Goal: Task Accomplishment & Management: Manage account settings

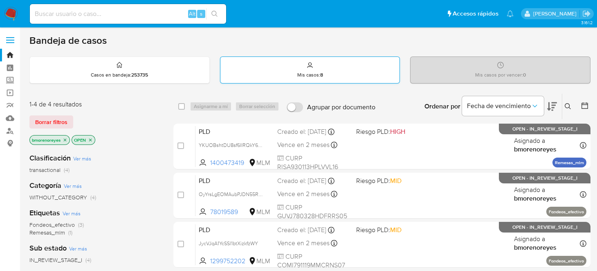
click at [303, 73] on p "Mis casos : 8" at bounding box center [310, 75] width 26 height 7
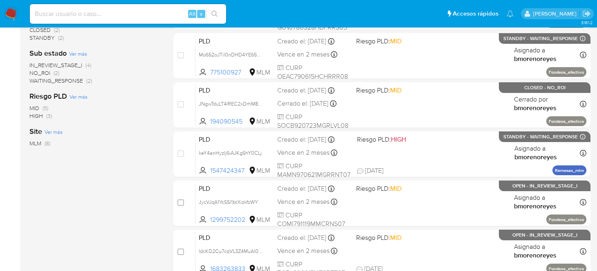
scroll to position [204, 0]
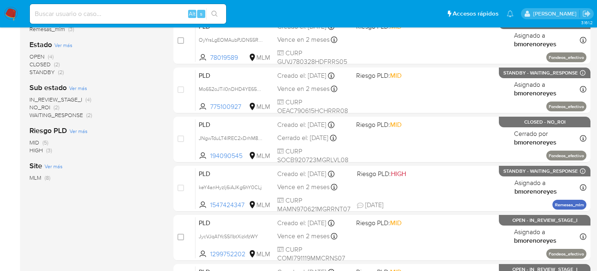
click at [32, 55] on span "OPEN" at bounding box center [36, 56] width 15 height 8
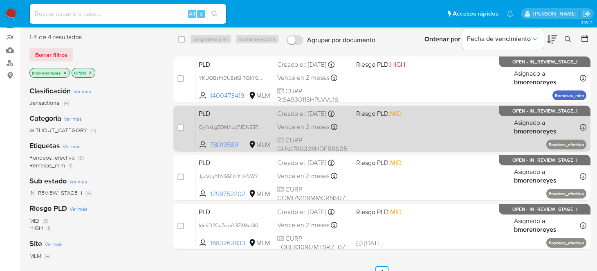
scroll to position [81, 0]
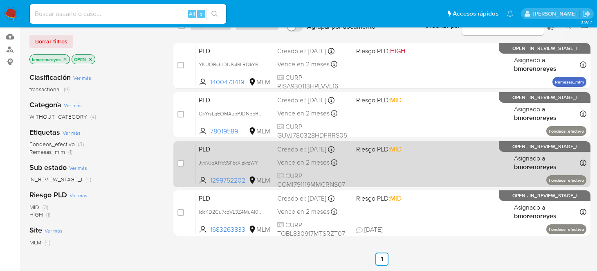
click at [414, 176] on div "PLD JycVJqA1YcSSl1btXizkfzWY 1299752202 MLM Riesgo PLD: MID Creado el: 12/09/20…" at bounding box center [390, 163] width 391 height 41
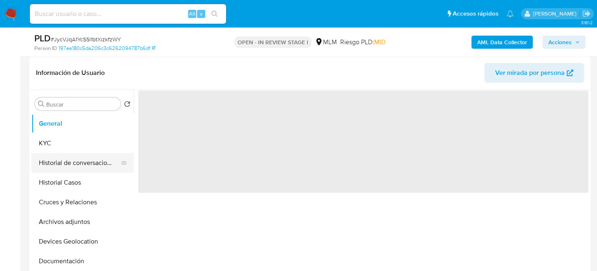
select select "10"
click at [74, 164] on button "Historial de conversaciones" at bounding box center [79, 163] width 96 height 20
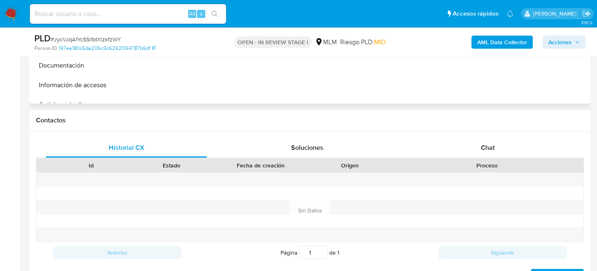
scroll to position [327, 0]
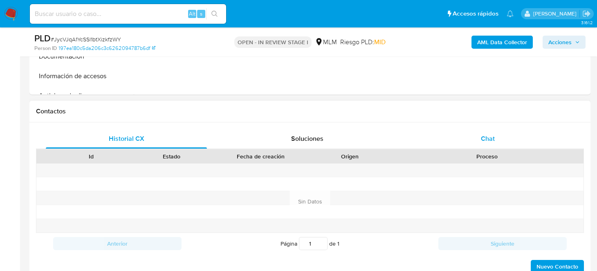
click at [488, 139] on span "Chat" at bounding box center [488, 138] width 14 height 9
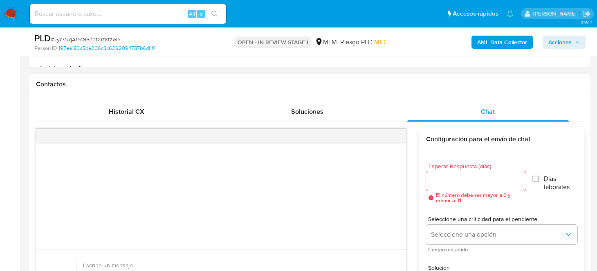
scroll to position [368, 0]
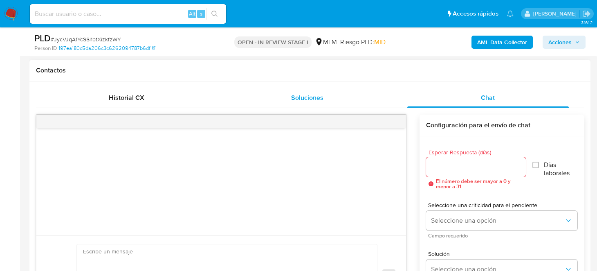
click at [312, 94] on span "Soluciones" at bounding box center [307, 97] width 32 height 9
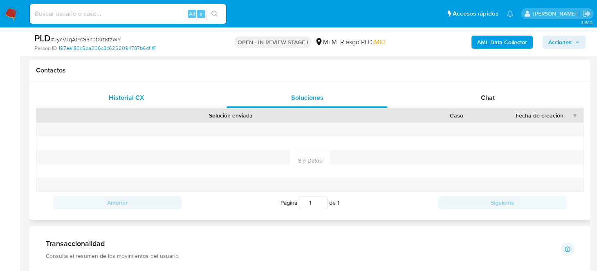
click at [135, 103] on div "Historial CX" at bounding box center [126, 98] width 161 height 20
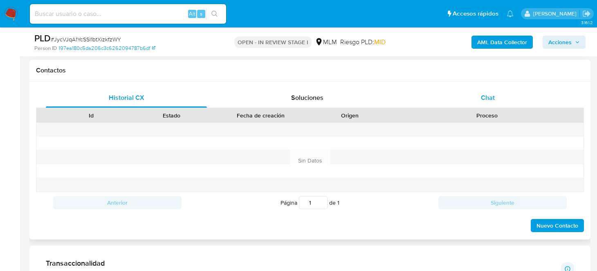
click at [488, 97] on span "Chat" at bounding box center [488, 97] width 14 height 9
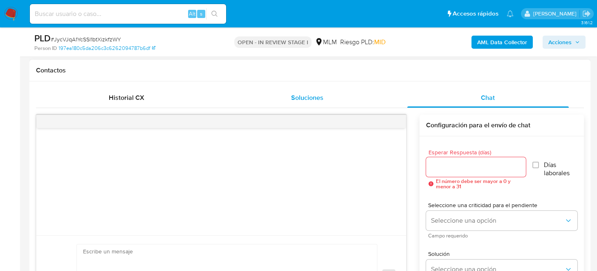
click at [318, 101] on span "Soluciones" at bounding box center [307, 97] width 32 height 9
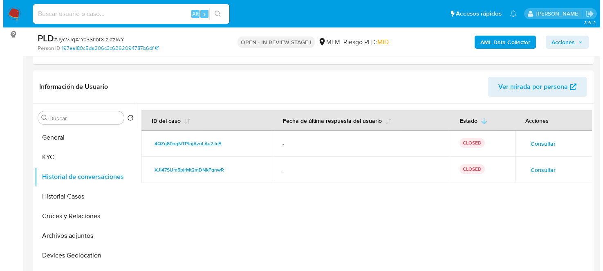
scroll to position [123, 0]
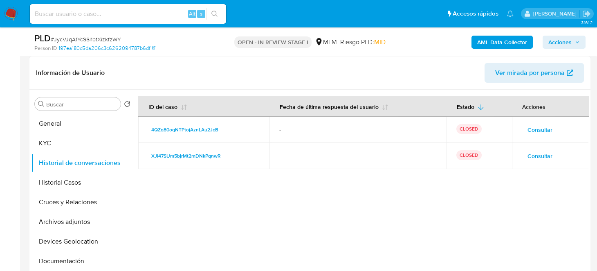
click at [537, 130] on span "Consultar" at bounding box center [539, 129] width 25 height 11
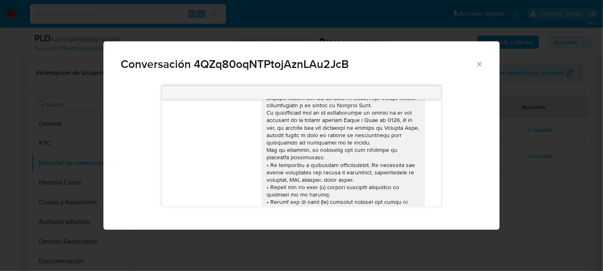
scroll to position [81, 0]
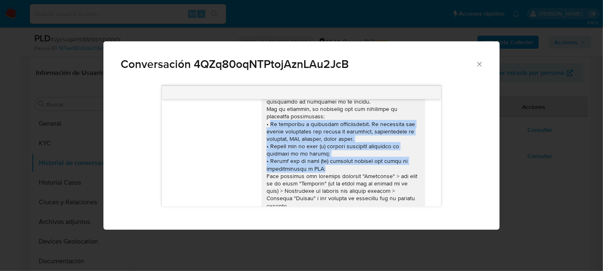
drag, startPoint x: 264, startPoint y: 121, endPoint x: 320, endPoint y: 165, distance: 70.7
click at [320, 165] on div "Comunicación" at bounding box center [344, 157] width 154 height 253
copy div "Tu ocupación o actividad preponderante. Es necesario nos envíes documentos que …"
click at [468, 129] on div "19/06/2023 23:22:33 Buenas tardes. Mi nombre es Isabel me dedico a la venta de …" at bounding box center [302, 146] width 362 height 132
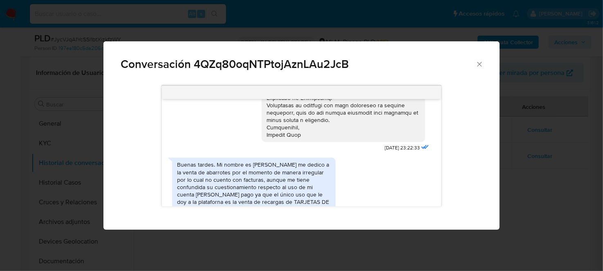
scroll to position [267, 0]
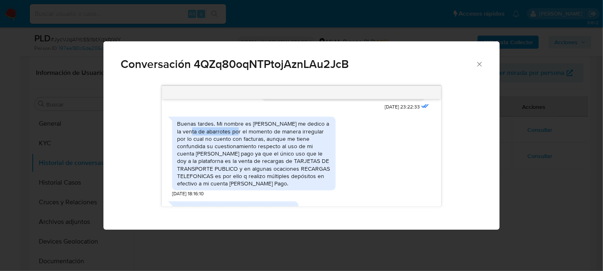
drag, startPoint x: 177, startPoint y: 130, endPoint x: 223, endPoint y: 132, distance: 45.8
click at [223, 132] on div "Buenas tardes. Mi nombre es Isabel me dedico a la venta de abarrotes por el mom…" at bounding box center [254, 153] width 154 height 67
click at [284, 128] on div "Buenas tardes. Mi nombre es Isabel me dedico a la venta de abarrotes por el mom…" at bounding box center [254, 153] width 154 height 67
drag, startPoint x: 306, startPoint y: 123, endPoint x: 204, endPoint y: 131, distance: 102.0
click at [204, 131] on div "Buenas tardes. Mi nombre es Isabel me dedico a la venta de abarrotes por el mom…" at bounding box center [254, 153] width 154 height 67
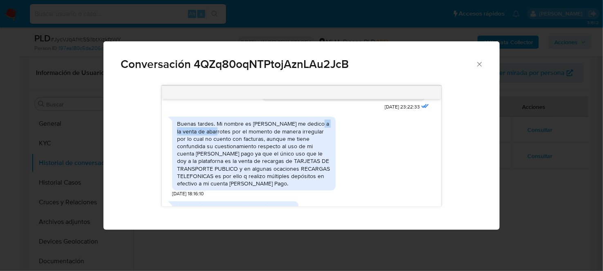
copy div "venta de abarrotes"
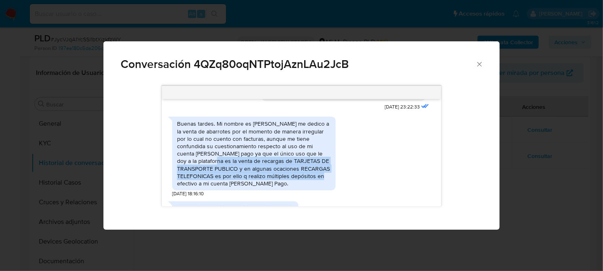
drag, startPoint x: 175, startPoint y: 160, endPoint x: 288, endPoint y: 178, distance: 113.9
click at [288, 178] on div "Buenas tardes. Mi nombre es Isabel me dedico a la venta de abarrotes por el mom…" at bounding box center [253, 153] width 163 height 74
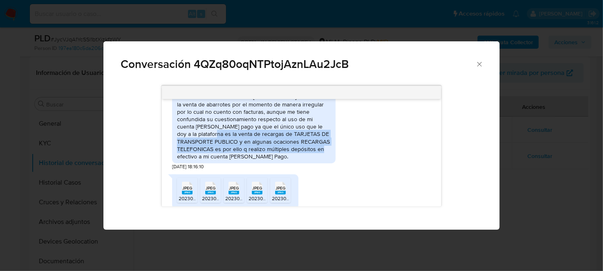
scroll to position [308, 0]
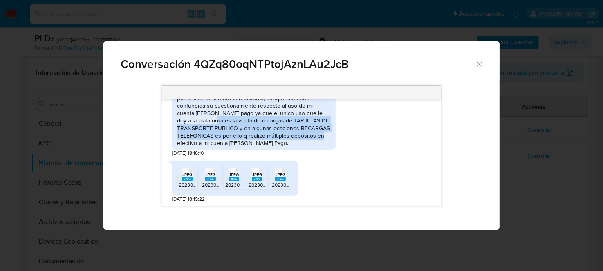
click at [185, 176] on span "JPEG" at bounding box center [187, 174] width 10 height 5
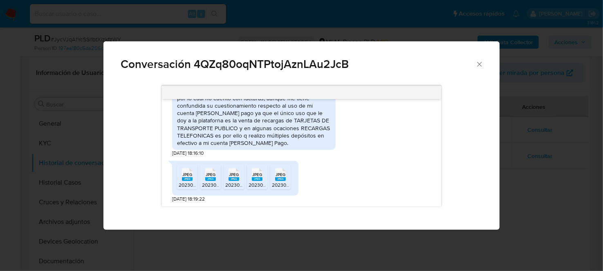
click at [282, 179] on rect "Comunicación" at bounding box center [280, 179] width 11 height 4
click at [327, 176] on div "JPEG JPEG 20230620_111840.jpeg JPEG JPEG 20230620_103930.jpeg JPEG JPEG 2023062…" at bounding box center [301, 180] width 259 height 46
click at [174, 121] on div "Buenas tardes. Mi nombre es Isabel me dedico a la venta de abarrotes por el mom…" at bounding box center [253, 113] width 163 height 74
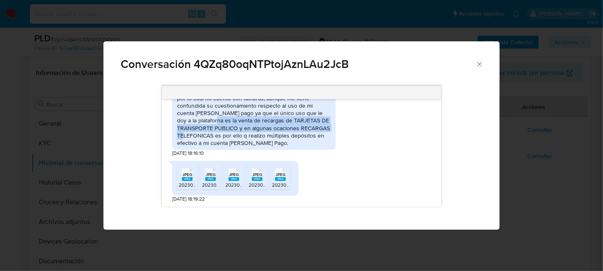
drag, startPoint x: 175, startPoint y: 120, endPoint x: 303, endPoint y: 128, distance: 127.8
click at [303, 128] on div "Buenas tardes. Mi nombre es Isabel me dedico a la venta de abarrotes por el mom…" at bounding box center [253, 113] width 163 height 74
copy div "venta de recargas de TARJETAS DE TRANSPORTE PUBLICO y en algunas ocaciones RECA…"
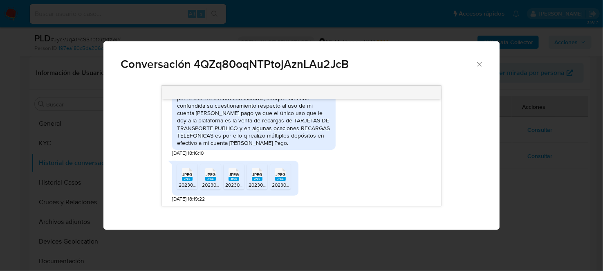
click at [290, 134] on div "Buenas tardes. Mi nombre es Isabel me dedico a la venta de abarrotes por el mom…" at bounding box center [254, 112] width 154 height 67
click at [520, 152] on div "Conversación 4QZq80oqNTPtojAznLAu2JcB 19/06/2023 23:22:33 Buenas tardes. Mi nom…" at bounding box center [301, 135] width 603 height 271
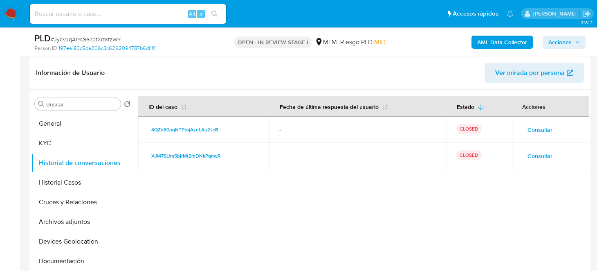
click at [536, 159] on span "Consultar" at bounding box center [539, 155] width 25 height 11
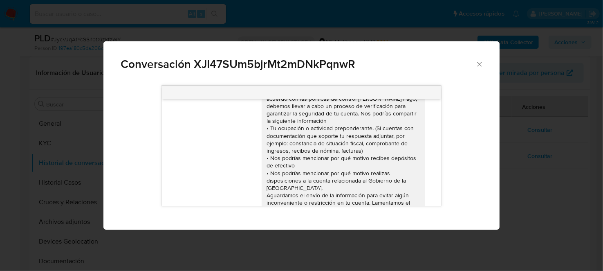
scroll to position [0, 0]
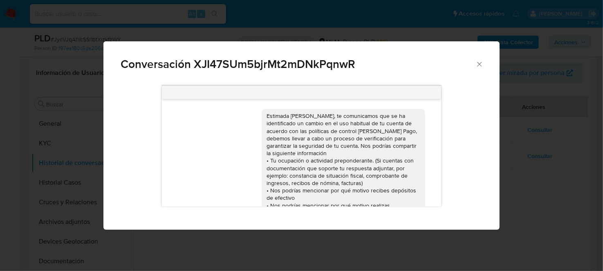
click at [520, 201] on div "Conversación XJI47SUm5bjrMt2mDNkPqnwR 17/05/2023 21:33:38" at bounding box center [301, 135] width 603 height 271
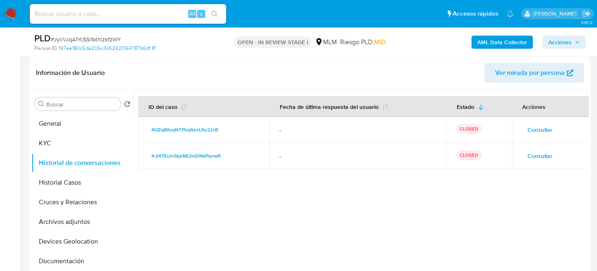
click at [537, 128] on span "Consultar" at bounding box center [539, 129] width 25 height 11
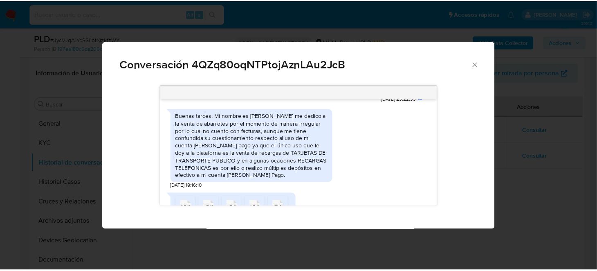
scroll to position [267, 0]
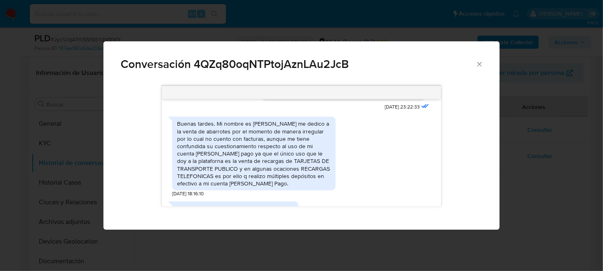
click at [542, 190] on div "Conversación 4QZq80oqNTPtojAznLAu2JcB 19/06/2023 23:22:33 Buenas tardes. Mi nom…" at bounding box center [301, 135] width 603 height 271
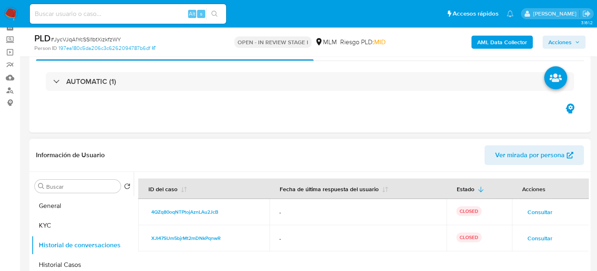
scroll to position [0, 0]
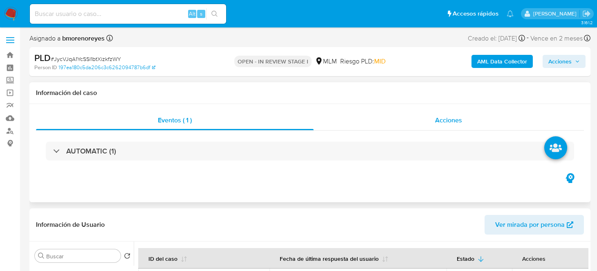
click at [433, 122] on div "Acciones" at bounding box center [449, 120] width 271 height 20
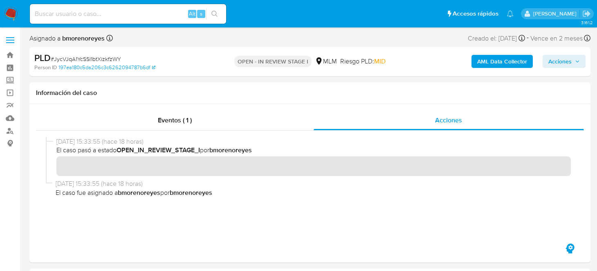
click at [561, 63] on span "Acciones" at bounding box center [559, 61] width 23 height 13
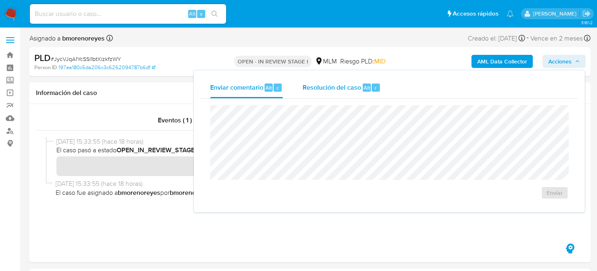
click at [332, 84] on span "Resolución del caso" at bounding box center [331, 87] width 58 height 9
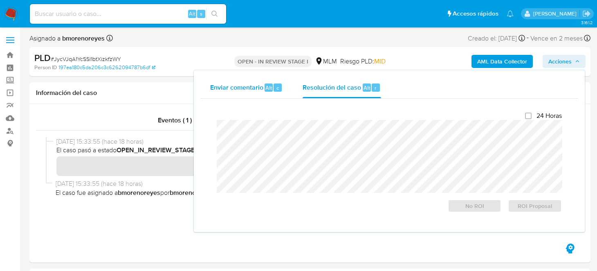
click at [254, 90] on span "Enviar comentario" at bounding box center [236, 87] width 53 height 9
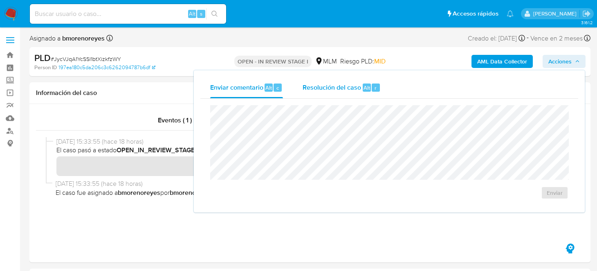
click at [320, 86] on span "Resolución del caso" at bounding box center [331, 87] width 58 height 9
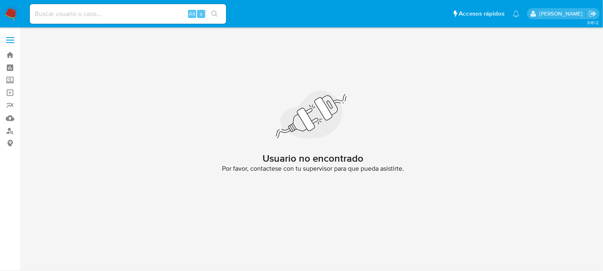
drag, startPoint x: 8, startPoint y: 11, endPoint x: 18, endPoint y: 27, distance: 19.3
click at [8, 11] on img at bounding box center [11, 14] width 14 height 14
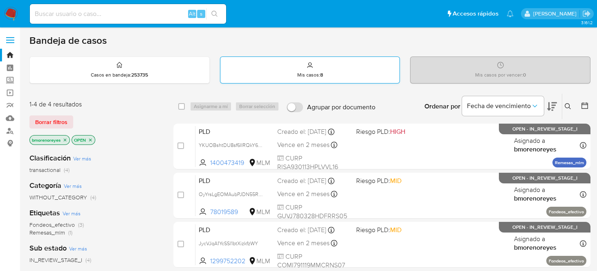
click at [324, 74] on div "Mis casos : 8" at bounding box center [309, 70] width 179 height 26
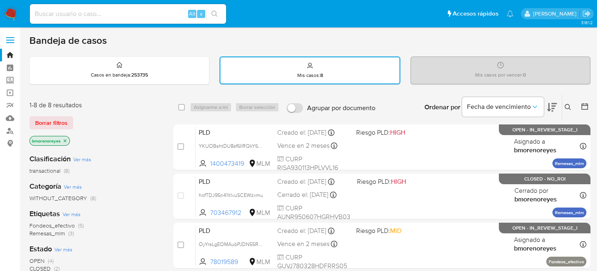
click at [571, 107] on button at bounding box center [568, 107] width 13 height 10
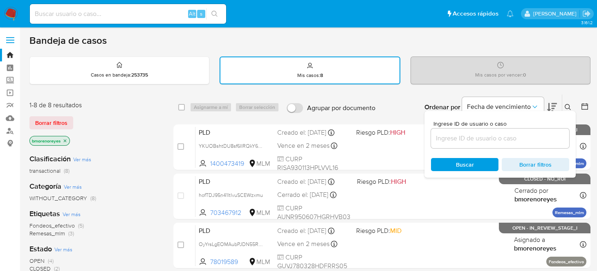
click at [502, 111] on div "Ingrese ID de usuario o caso Buscar Borrar filtros" at bounding box center [499, 144] width 151 height 67
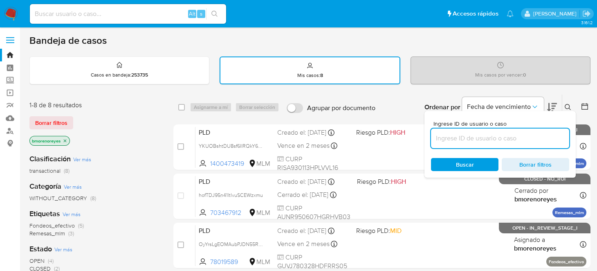
drag, startPoint x: 496, startPoint y: 133, endPoint x: 438, endPoint y: 156, distance: 62.4
click at [496, 133] on input at bounding box center [500, 138] width 138 height 11
paste input "2172753493"
type input "2172753493"
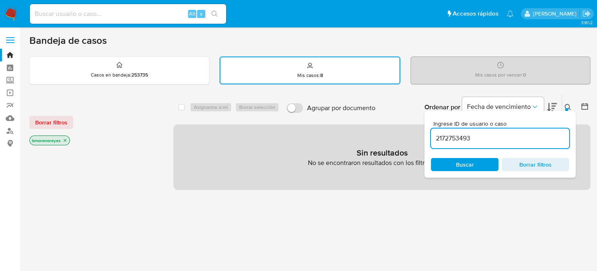
click at [454, 161] on span "Buscar" at bounding box center [465, 164] width 56 height 11
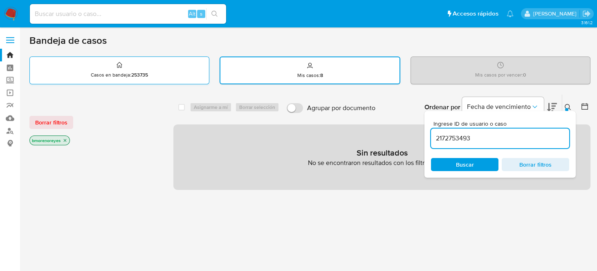
click at [139, 61] on div "Casos en bandeja : 253735" at bounding box center [119, 70] width 179 height 26
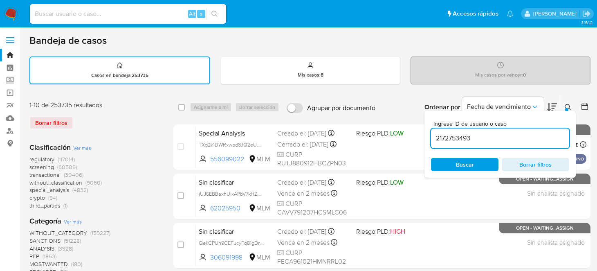
click at [459, 164] on span "Buscar" at bounding box center [465, 164] width 18 height 13
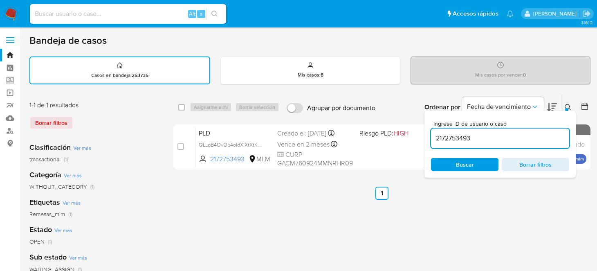
click at [465, 197] on ul "Anterior 1 Siguiente" at bounding box center [381, 192] width 417 height 13
click at [569, 104] on icon at bounding box center [567, 107] width 7 height 7
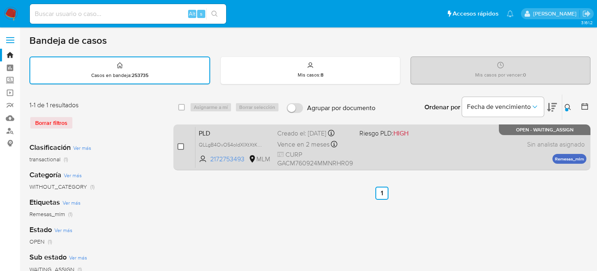
click at [180, 144] on input "checkbox" at bounding box center [180, 146] width 7 height 7
checkbox input "true"
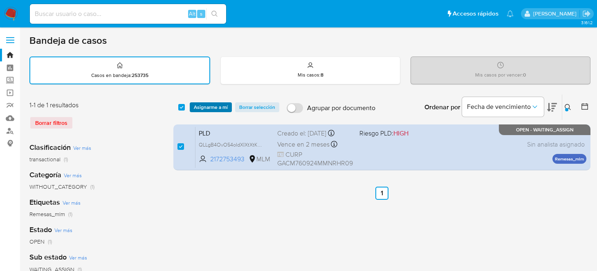
click at [199, 110] on span "Asignarme a mí" at bounding box center [211, 107] width 34 height 8
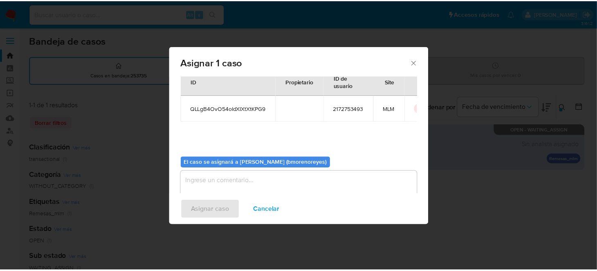
scroll to position [42, 0]
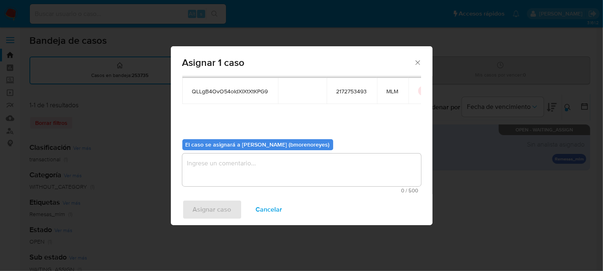
click at [268, 163] on textarea "assign-modal" at bounding box center [301, 169] width 239 height 33
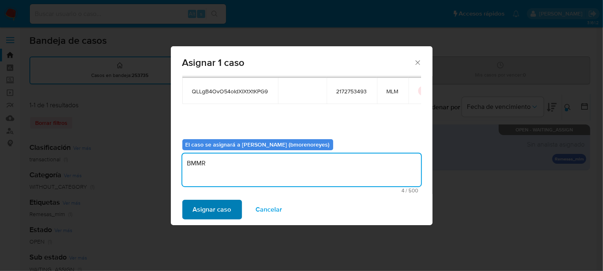
type textarea "BMMR"
click at [215, 214] on span "Asignar caso" at bounding box center [212, 209] width 38 height 18
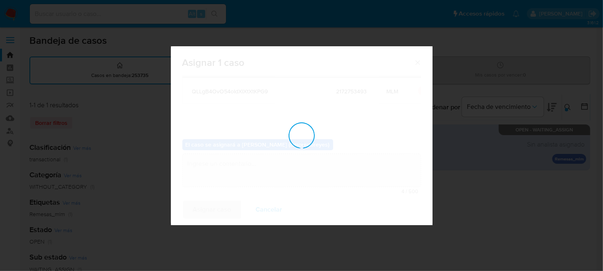
checkbox input "false"
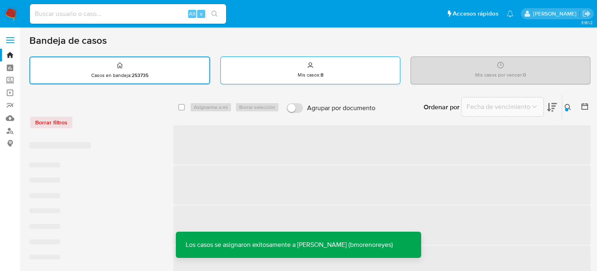
click at [310, 78] on p "Mis casos : 8" at bounding box center [311, 75] width 26 height 7
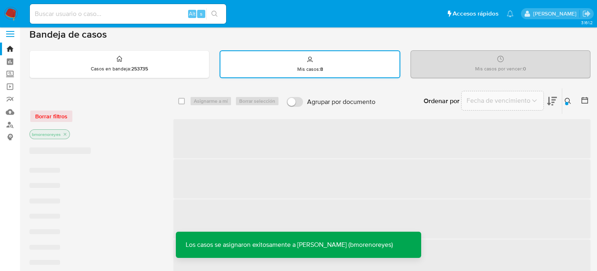
scroll to position [0, 0]
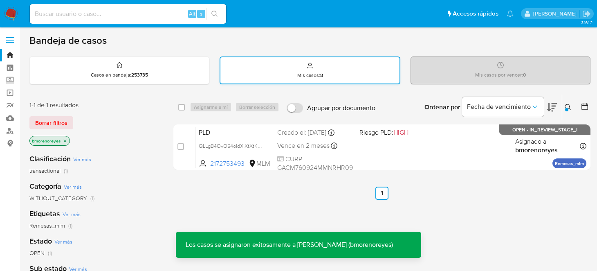
click at [298, 69] on div "Mis casos : 8" at bounding box center [309, 70] width 179 height 26
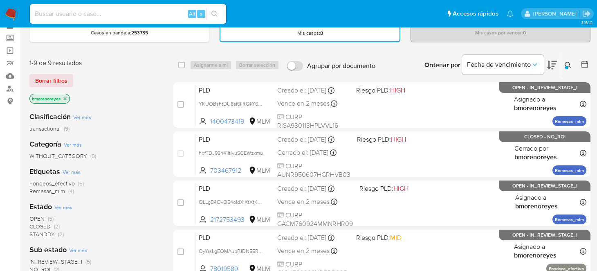
scroll to position [81, 0]
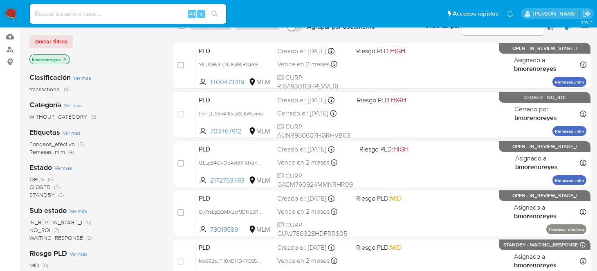
click at [39, 178] on span "OPEN" at bounding box center [36, 179] width 15 height 8
